Goal: Task Accomplishment & Management: Complete application form

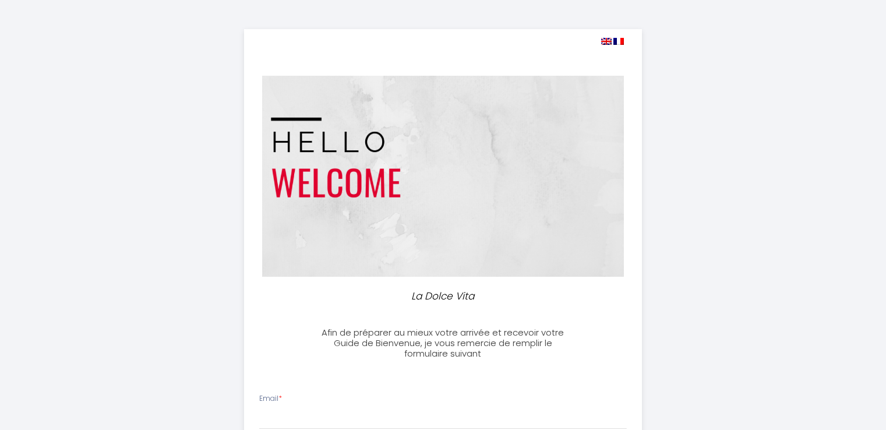
select select
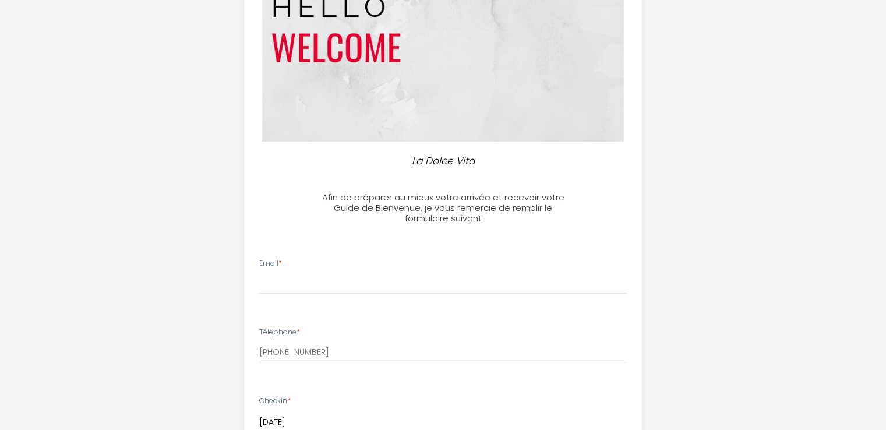
scroll to position [167, 0]
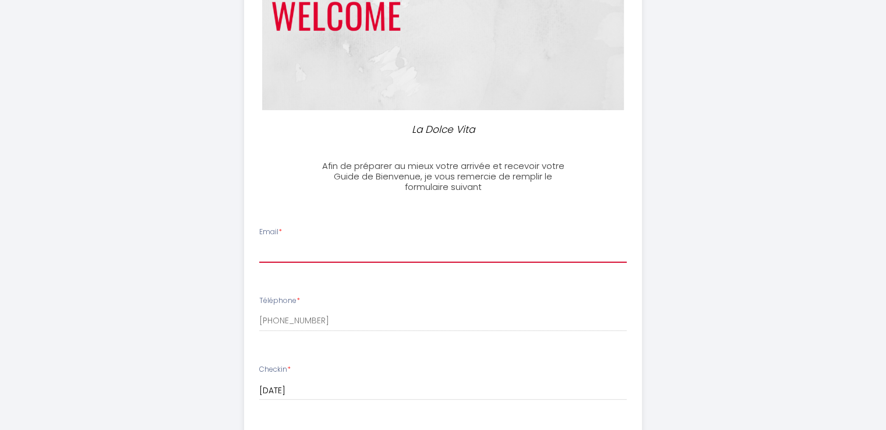
click at [391, 249] on input "Email *" at bounding box center [442, 252] width 367 height 21
type input "[EMAIL_ADDRESS][DOMAIN_NAME]"
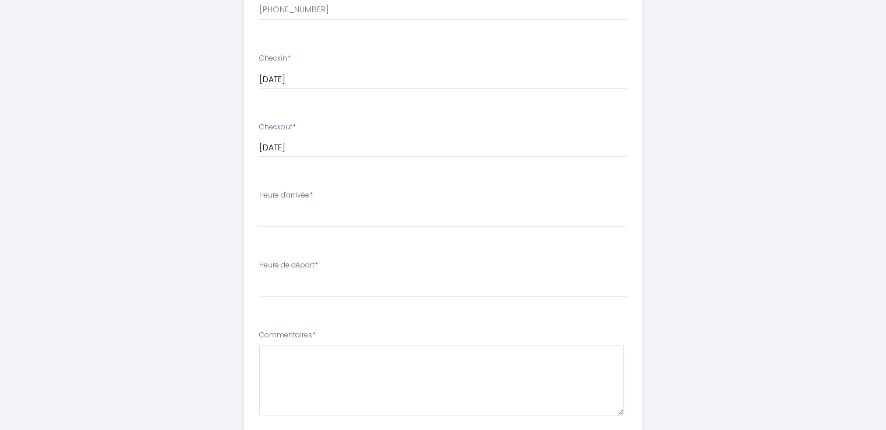
scroll to position [483, 0]
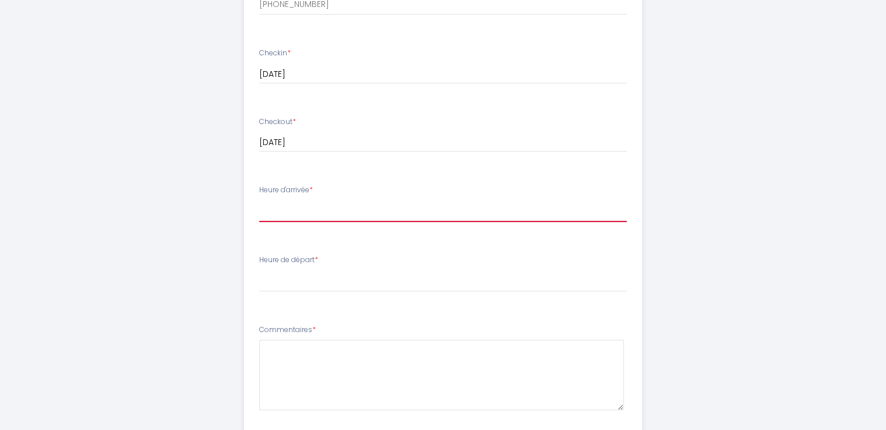
click at [342, 203] on select "15:00 15:30 16:00 16:30 17:00 17:30 18:00 18:30 19:00 19:30 20:00 20:30 21:00 2…" at bounding box center [442, 211] width 367 height 22
select select "17:00"
click at [259, 200] on select "15:00 15:30 16:00 16:30 17:00 17:30 18:00 18:30 19:00 19:30 20:00 20:30 21:00 2…" at bounding box center [442, 211] width 367 height 22
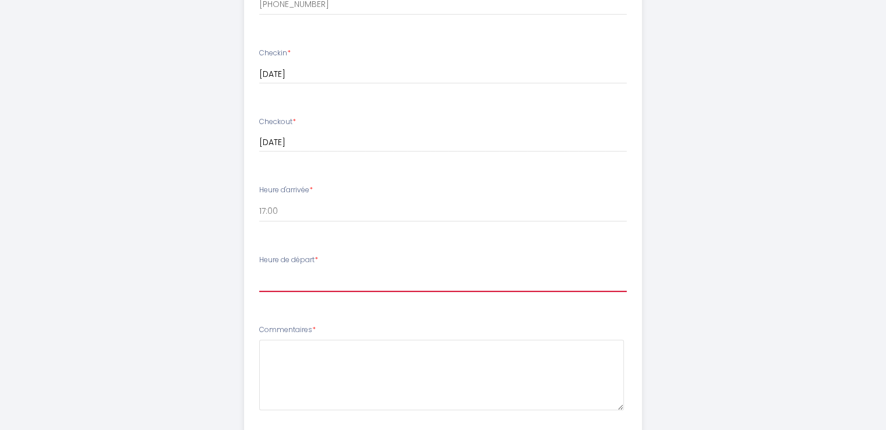
click at [289, 281] on select "00:00 00:30 01:00 01:30 02:00 02:30 03:00 03:30 04:00 04:30 05:00 05:30 06:00 0…" at bounding box center [442, 281] width 367 height 22
select select "09:00"
click at [259, 270] on select "00:00 00:30 01:00 01:30 02:00 02:30 03:00 03:30 04:00 04:30 05:00 05:30 06:00 0…" at bounding box center [442, 281] width 367 height 22
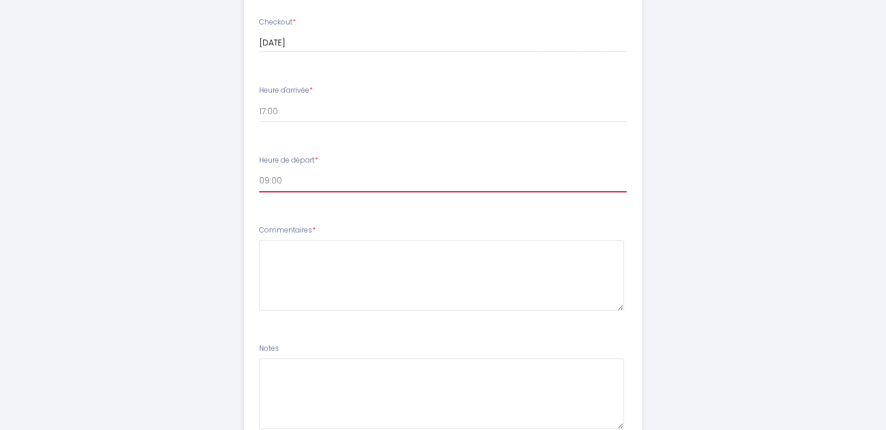
scroll to position [680, 0]
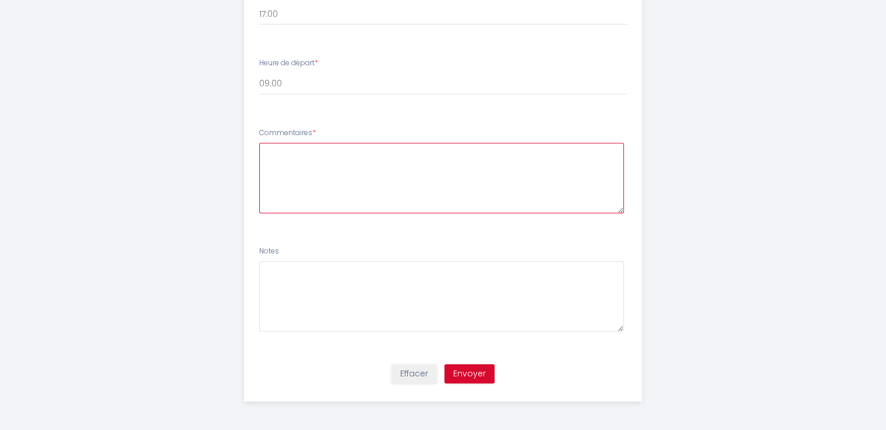
click at [453, 150] on textarea at bounding box center [441, 178] width 365 height 70
type textarea "Nous sommes une famille de 4 membres, dont 2 adultes et 2 filles (11 et 13 ans)"
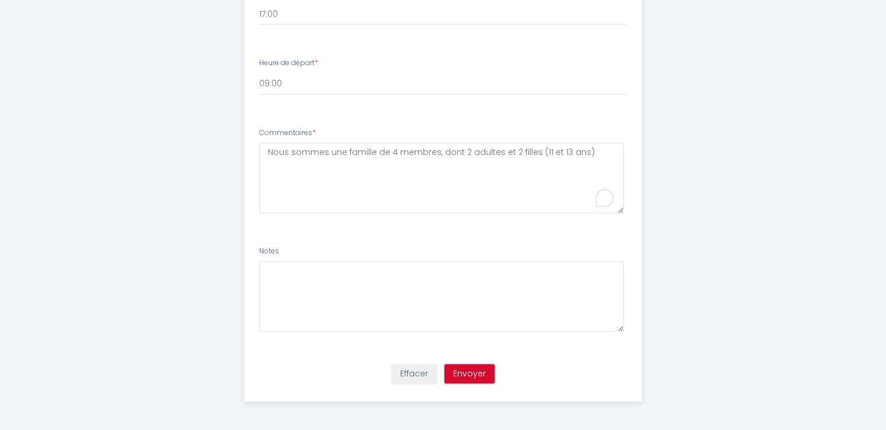
click at [466, 366] on button "Envoyer" at bounding box center [469, 374] width 50 height 20
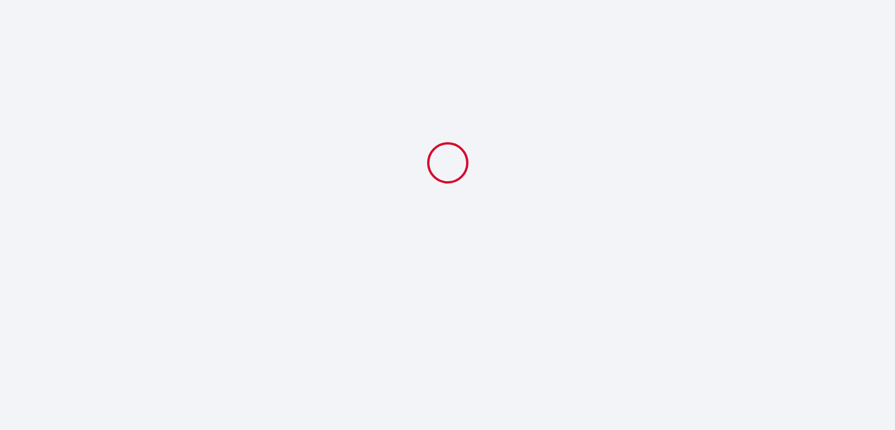
select select "17:00"
select select "09:00"
